Goal: Entertainment & Leisure: Consume media (video, audio)

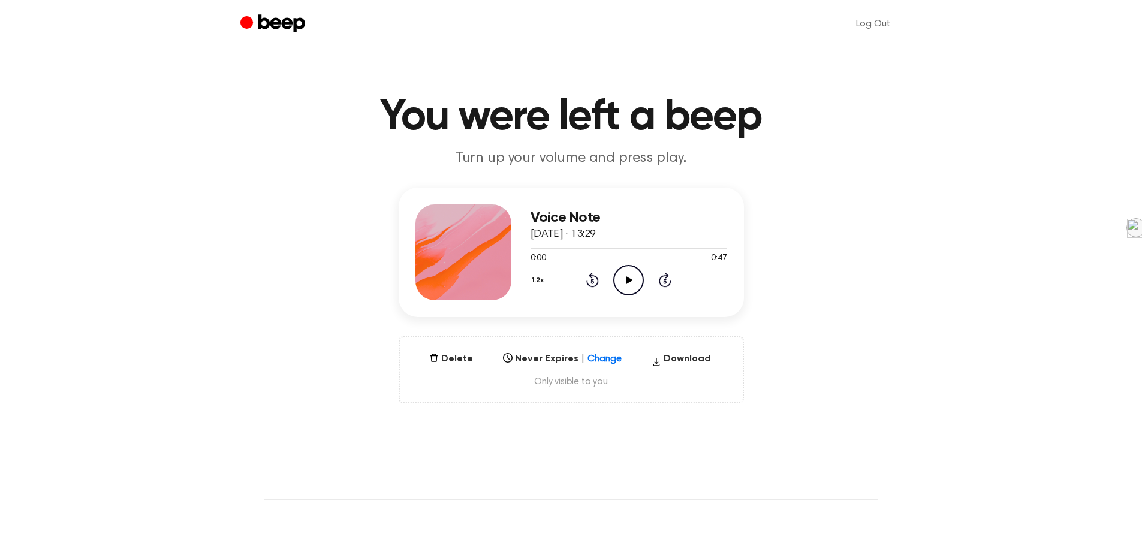
click at [631, 279] on icon at bounding box center [630, 280] width 7 height 8
click at [636, 276] on icon "Play Audio" at bounding box center [628, 280] width 31 height 31
click at [541, 281] on button "1.2x" at bounding box center [540, 280] width 18 height 20
click at [546, 354] on span "1.0x" at bounding box center [550, 353] width 15 height 13
